Goal: Task Accomplishment & Management: Use online tool/utility

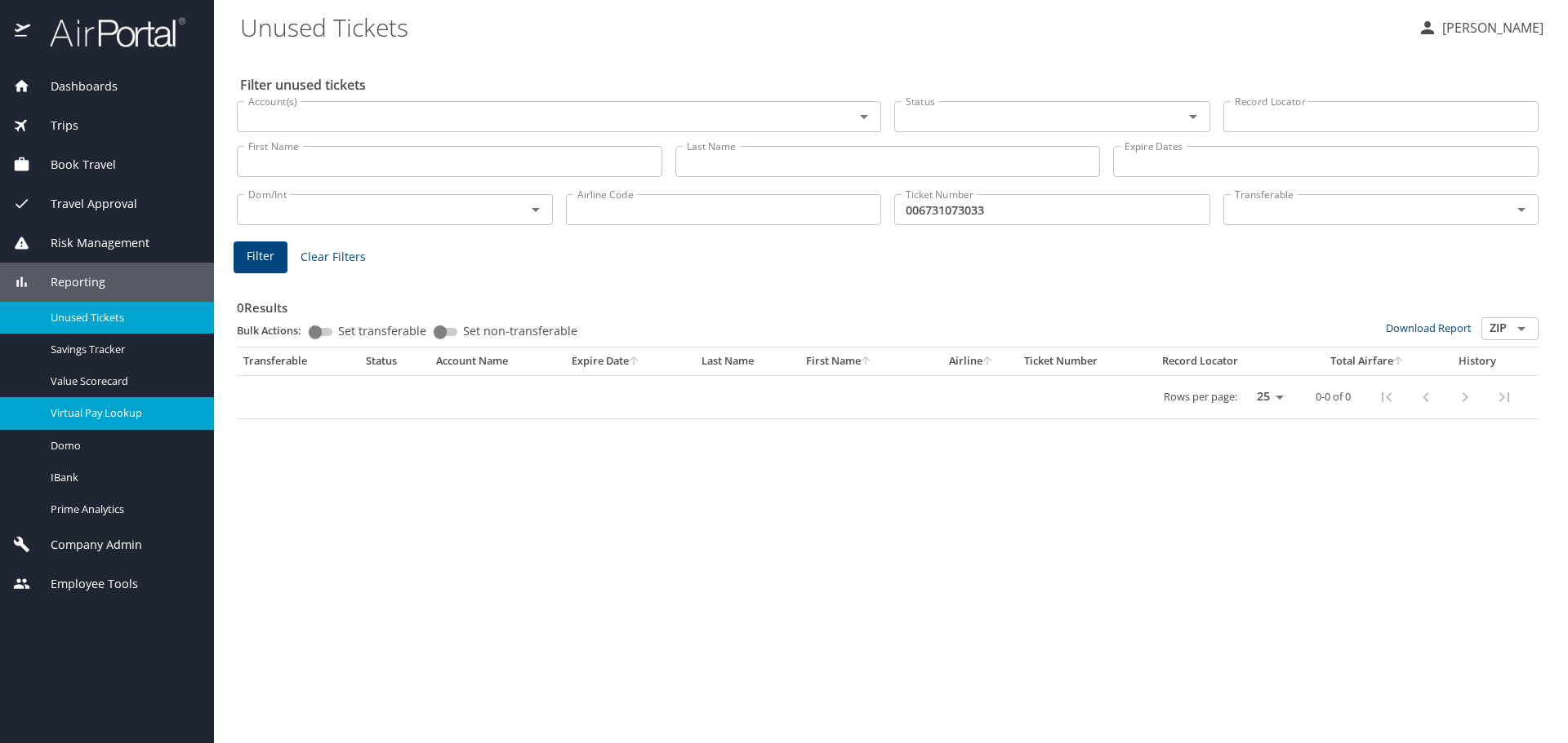
click at [83, 418] on span "Virtual Pay Lookup" at bounding box center [122, 413] width 144 height 15
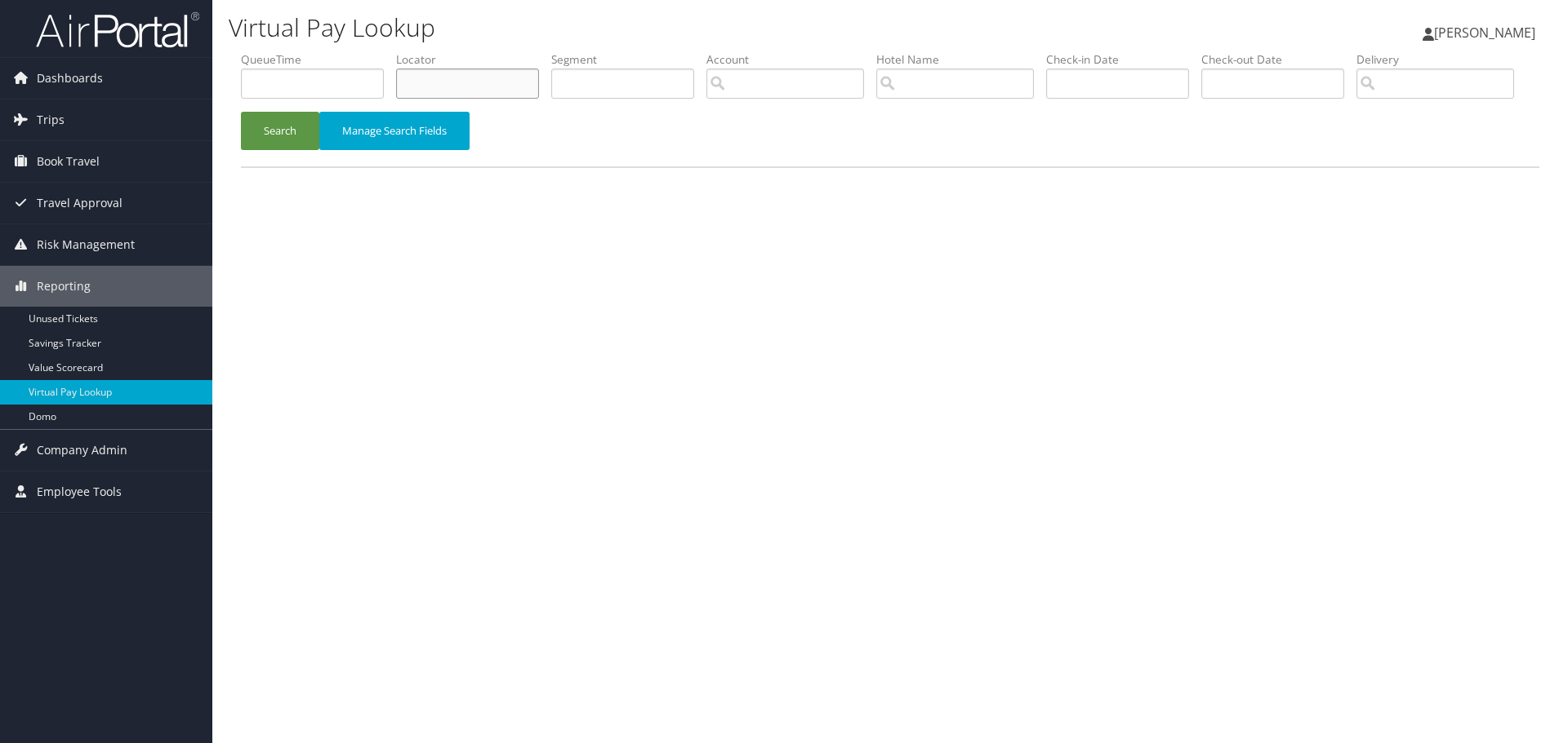
click at [465, 76] on input "text" at bounding box center [467, 84] width 143 height 31
paste input "WZUWAR"
type input "WZUWAR"
click at [269, 150] on button "Search" at bounding box center [280, 130] width 78 height 39
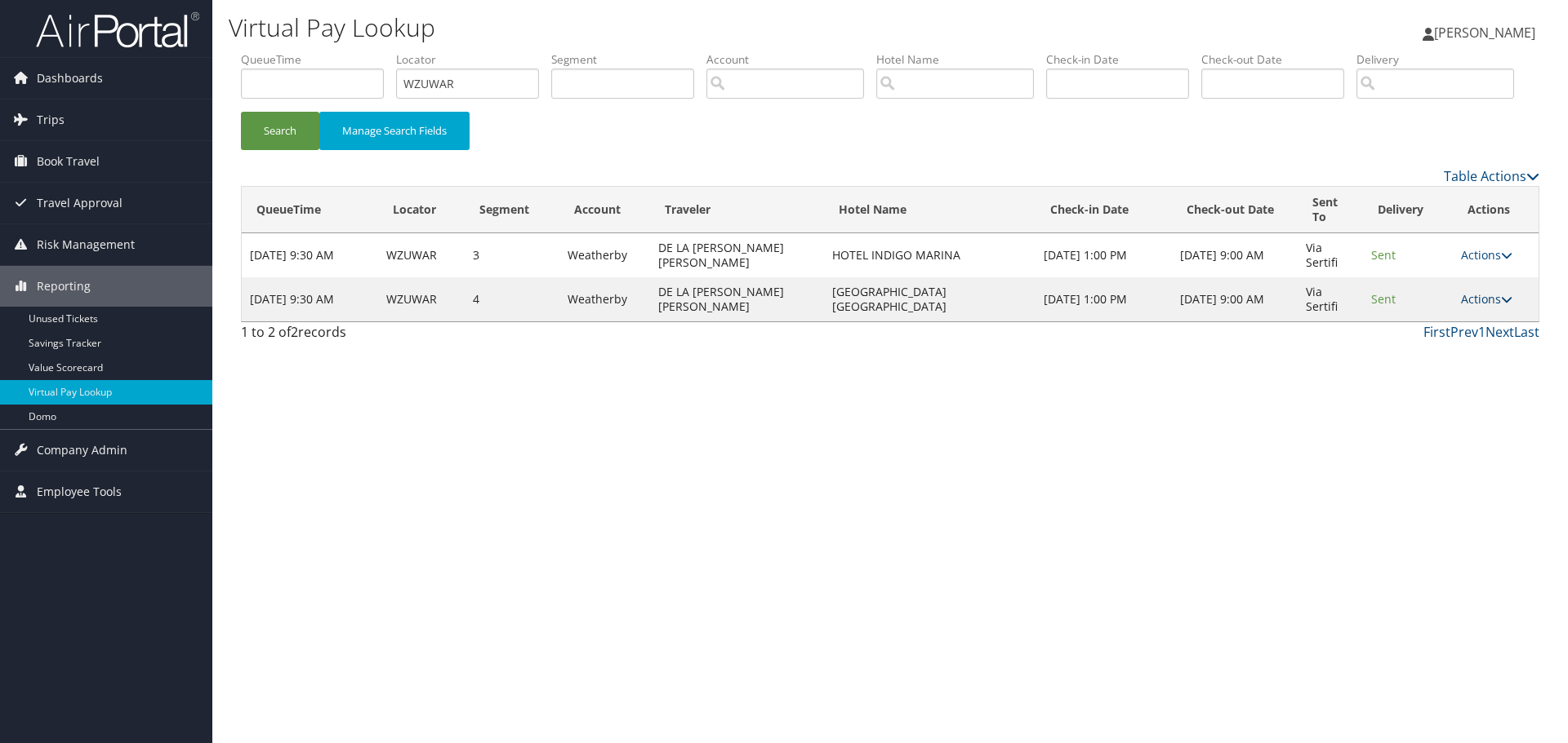
click at [1485, 307] on link "Actions" at bounding box center [1486, 299] width 51 height 15
click at [1423, 356] on icon at bounding box center [1419, 351] width 14 height 12
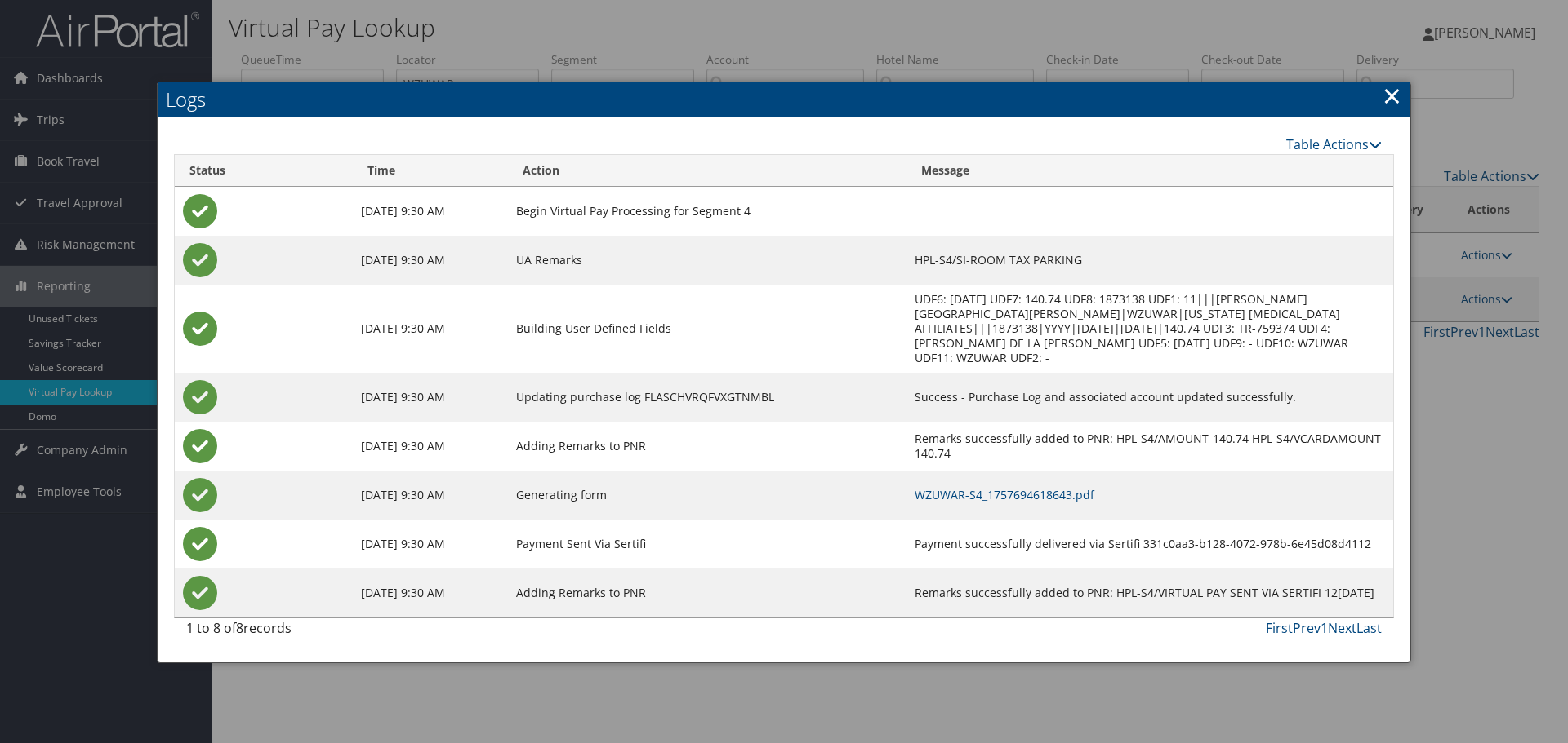
click at [1403, 94] on h2 "Logs" at bounding box center [784, 100] width 1253 height 36
click at [1382, 99] on h2 "Logs" at bounding box center [784, 100] width 1253 height 36
click at [1392, 98] on link "×" at bounding box center [1392, 95] width 19 height 32
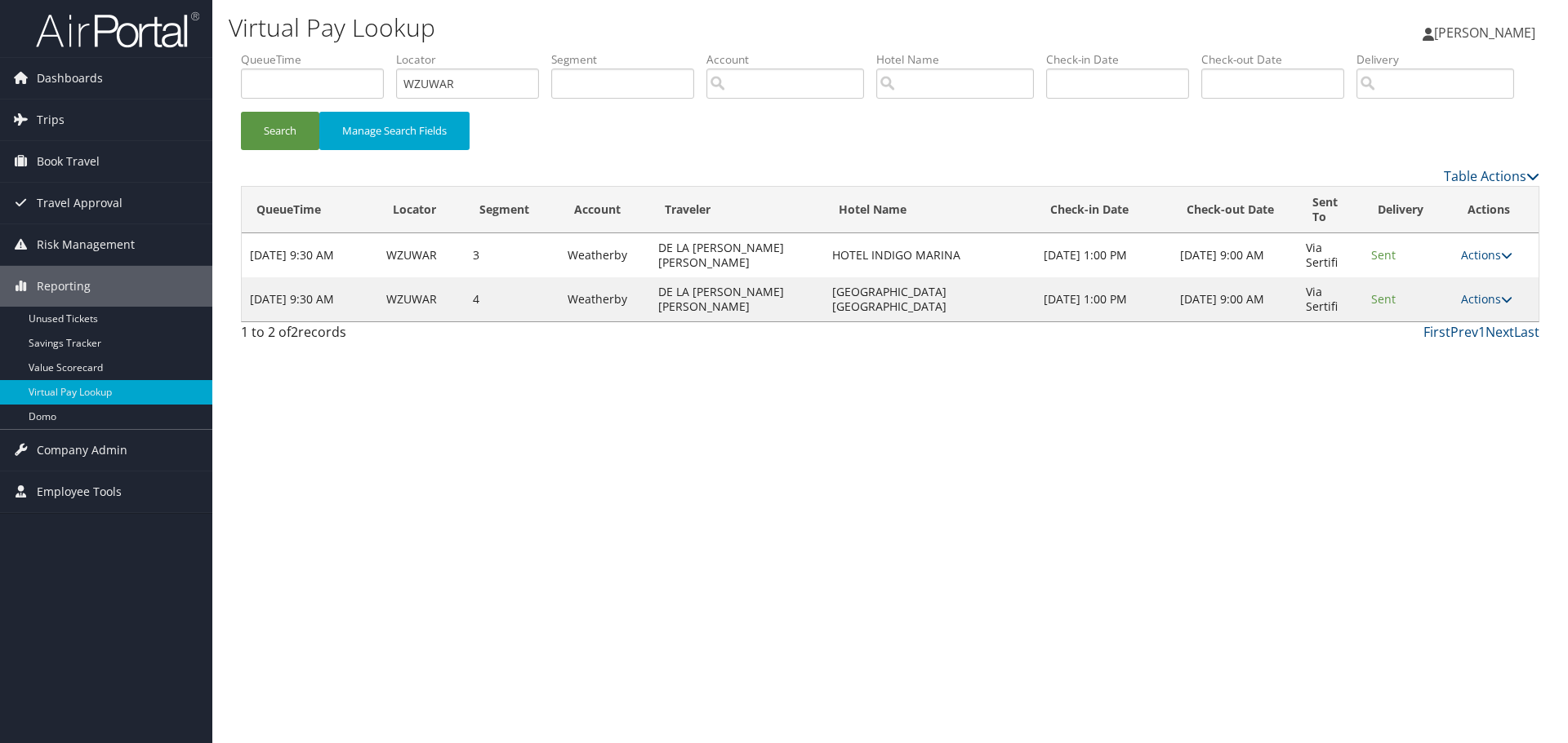
drag, startPoint x: 504, startPoint y: 480, endPoint x: 471, endPoint y: 485, distance: 33.4
click at [504, 484] on div "Virtual Pay Lookup Maggie Donnelly Maggie Donnelly My Settings Travel Agency Co…" at bounding box center [890, 372] width 1356 height 743
